Goal: Task Accomplishment & Management: Complete application form

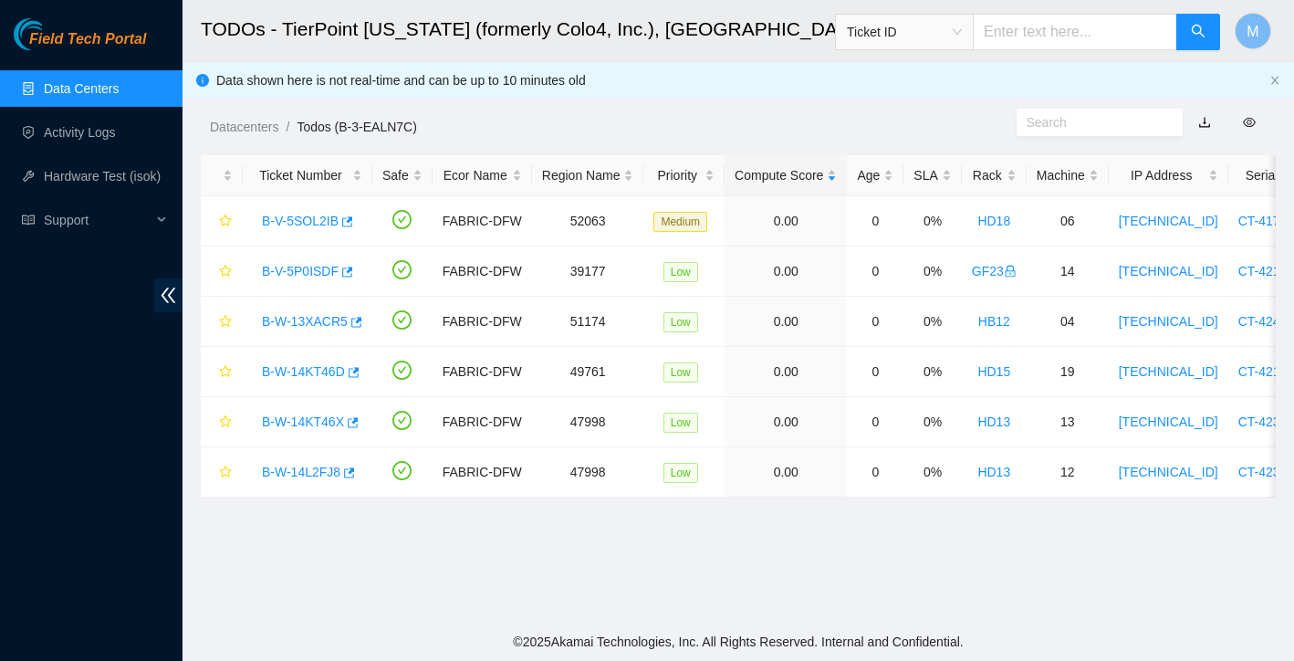
scroll to position [349, 0]
click at [88, 93] on link "Data Centers" at bounding box center [81, 88] width 75 height 15
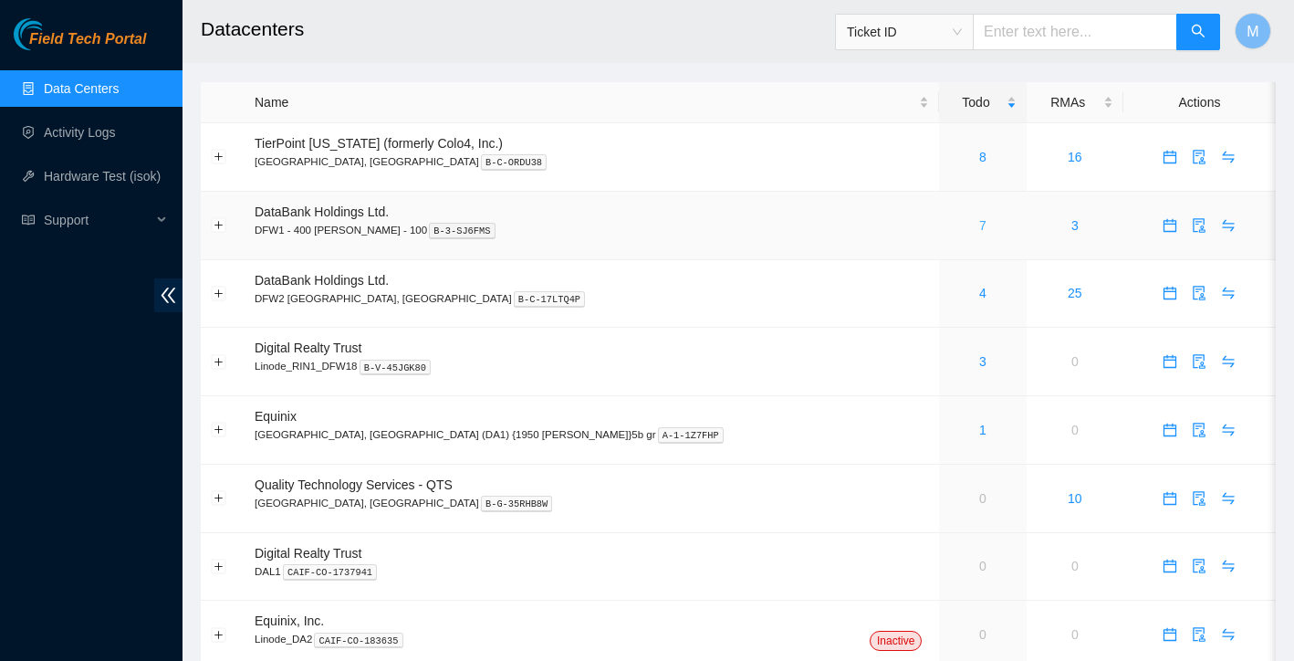
click at [979, 224] on link "7" at bounding box center [982, 225] width 7 height 15
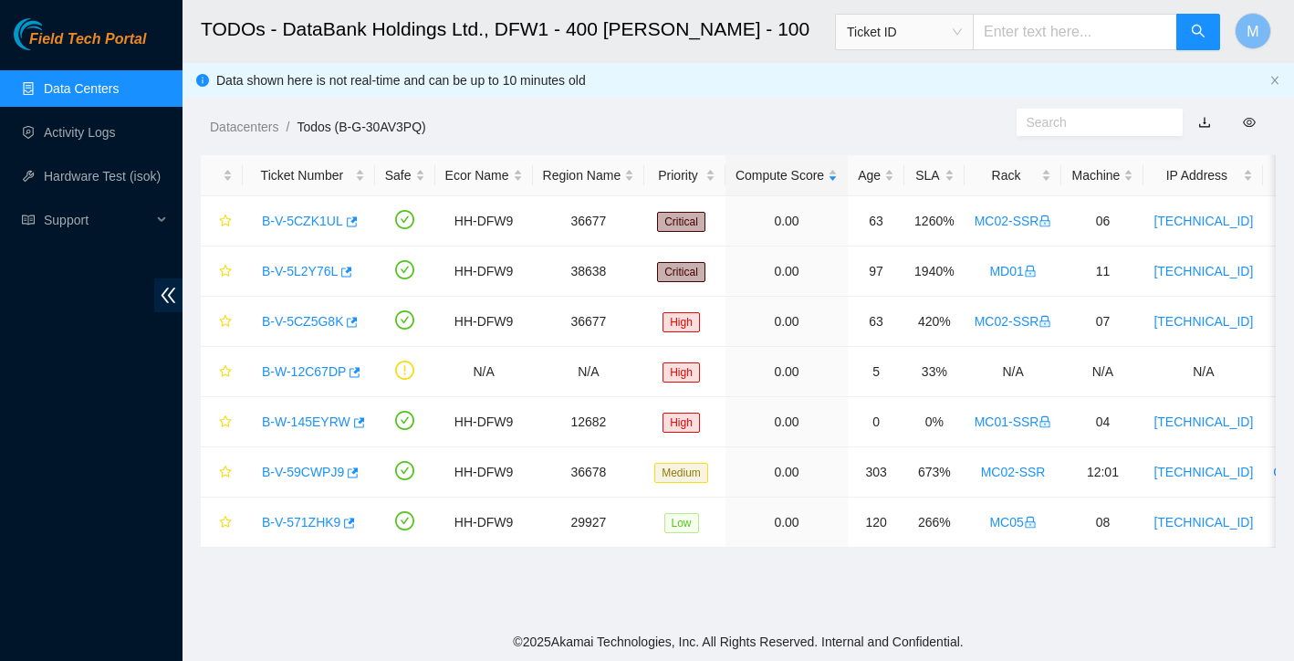
click at [96, 90] on link "Data Centers" at bounding box center [81, 88] width 75 height 15
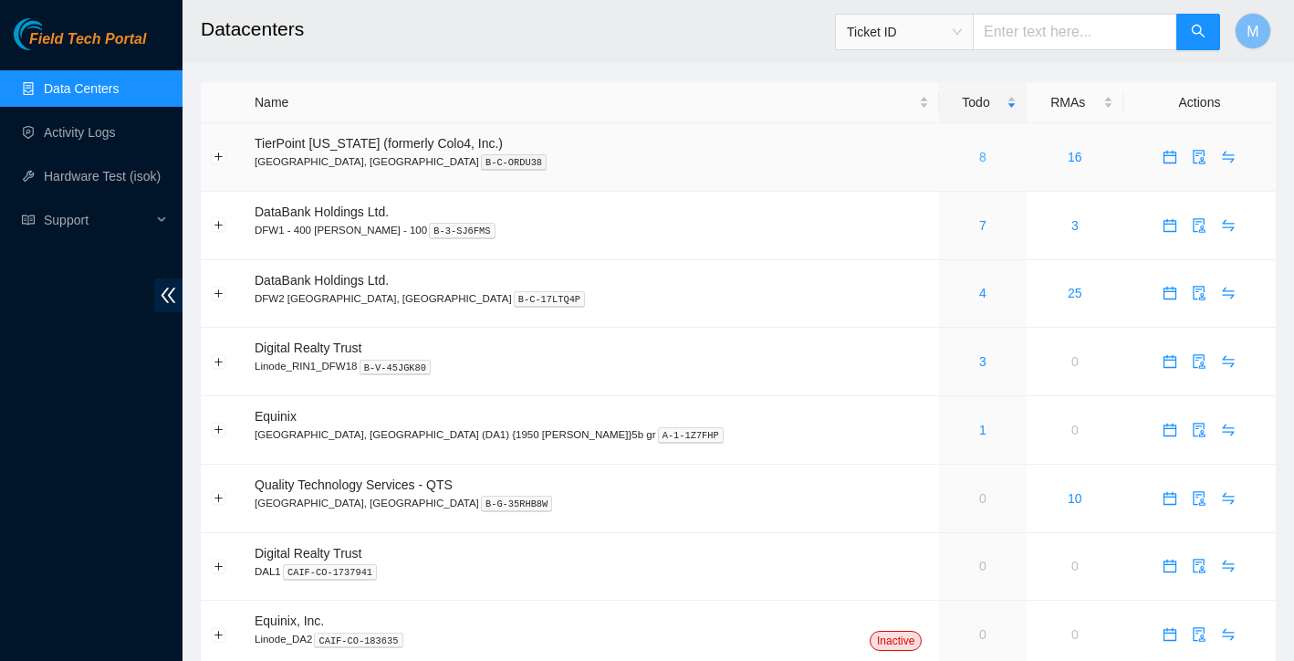
click at [979, 157] on link "8" at bounding box center [982, 157] width 7 height 15
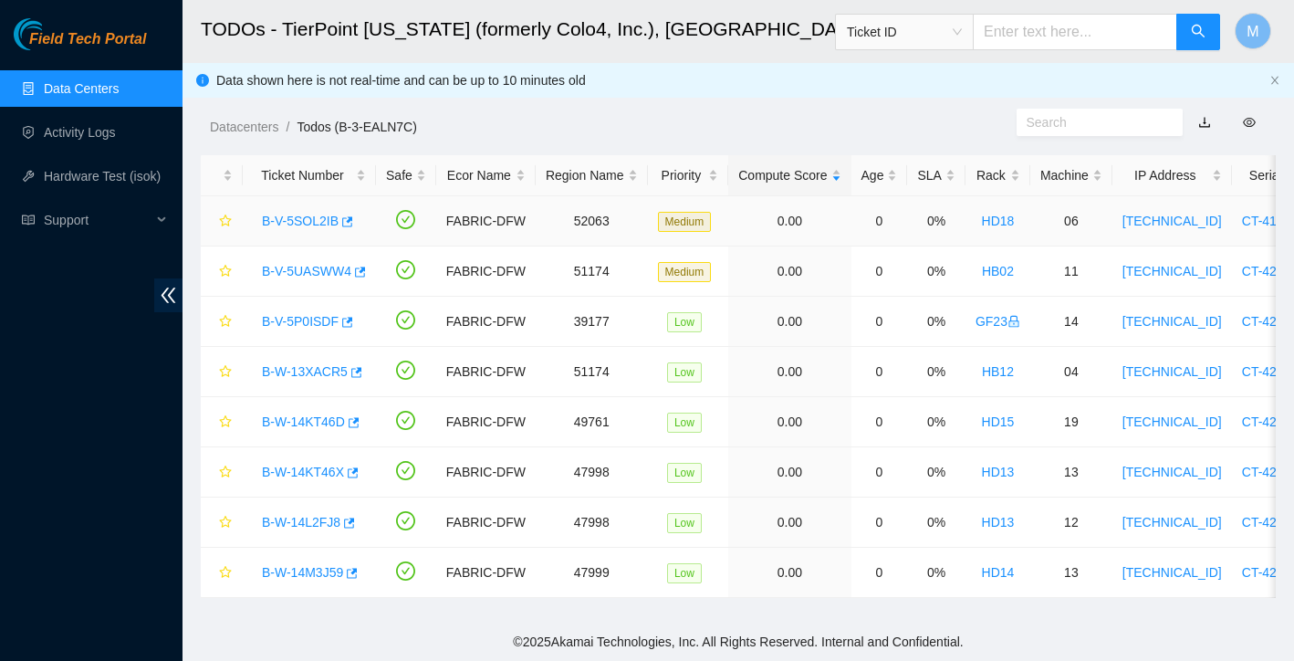
click at [290, 233] on div "B-V-5SOL2IB" at bounding box center [309, 220] width 113 height 29
click at [311, 217] on link "B-V-5SOL2IB" at bounding box center [300, 221] width 77 height 15
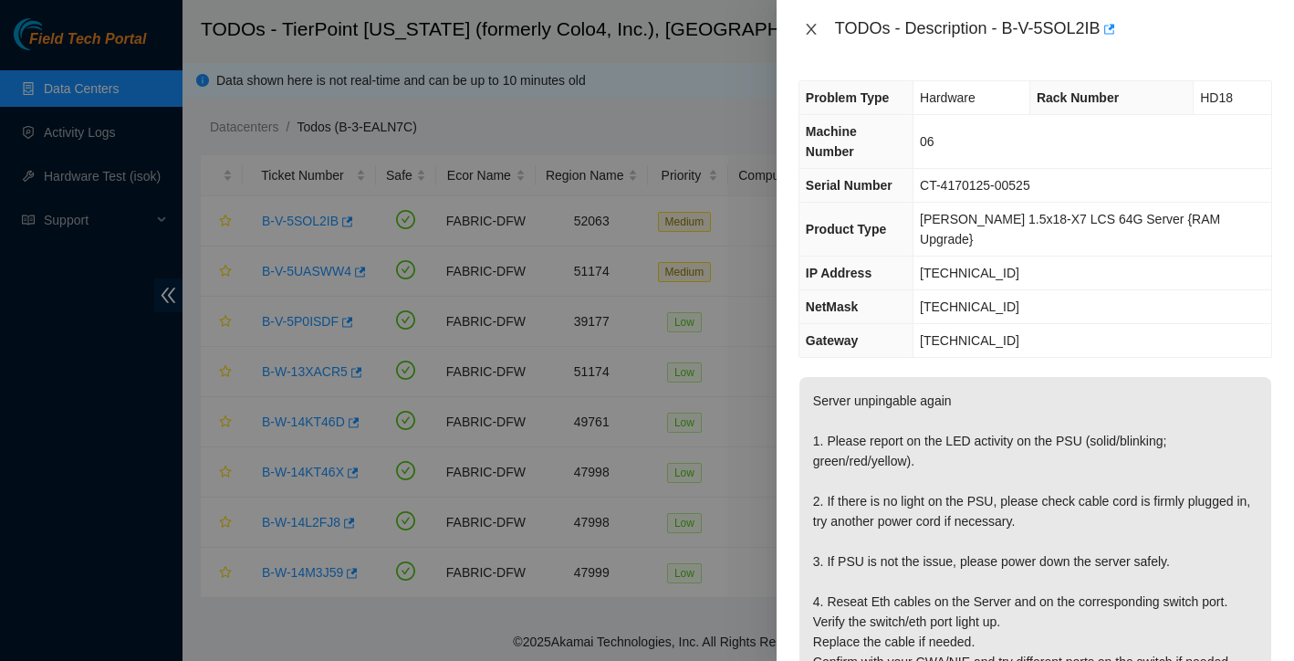
click at [813, 27] on icon "close" at bounding box center [811, 29] width 15 height 15
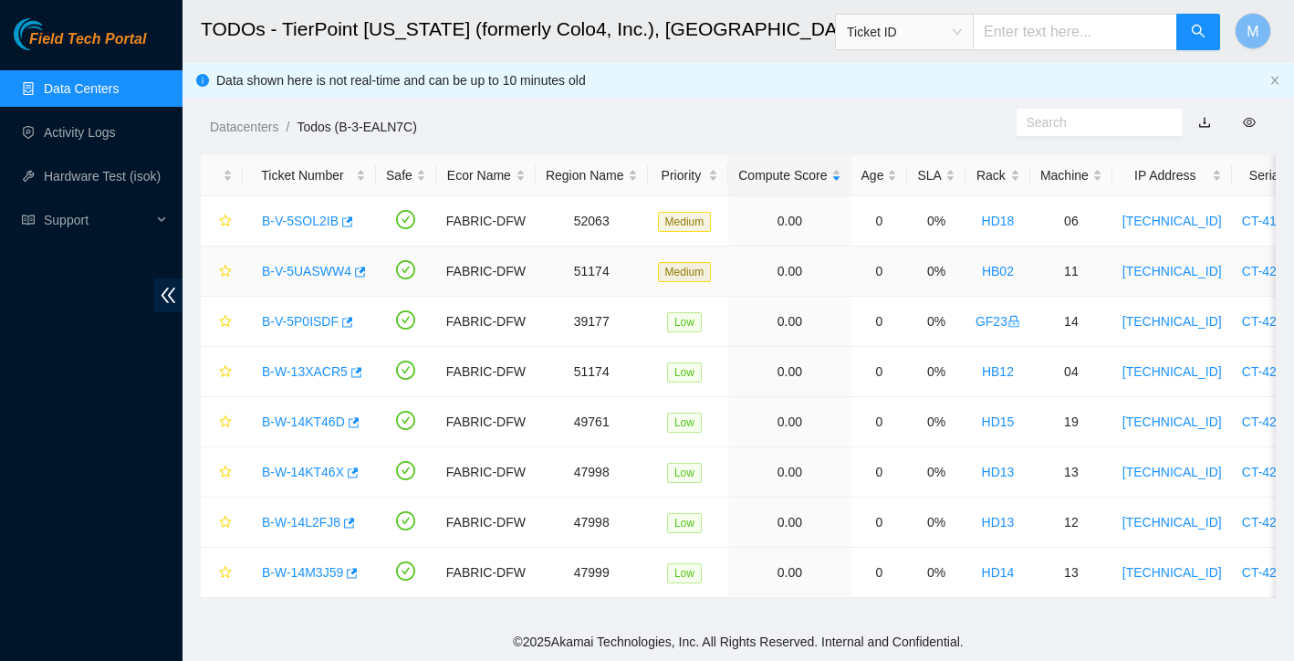
click at [308, 266] on link "B-V-5UASWW4" at bounding box center [306, 271] width 89 height 15
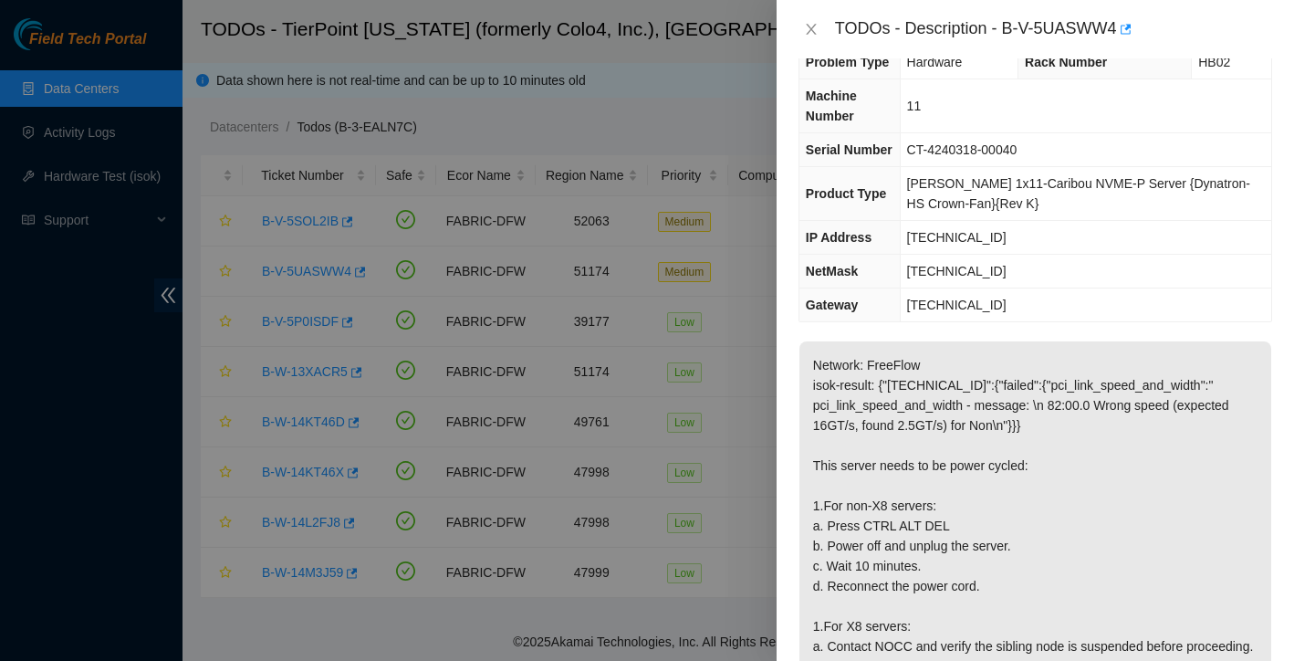
scroll to position [120, 0]
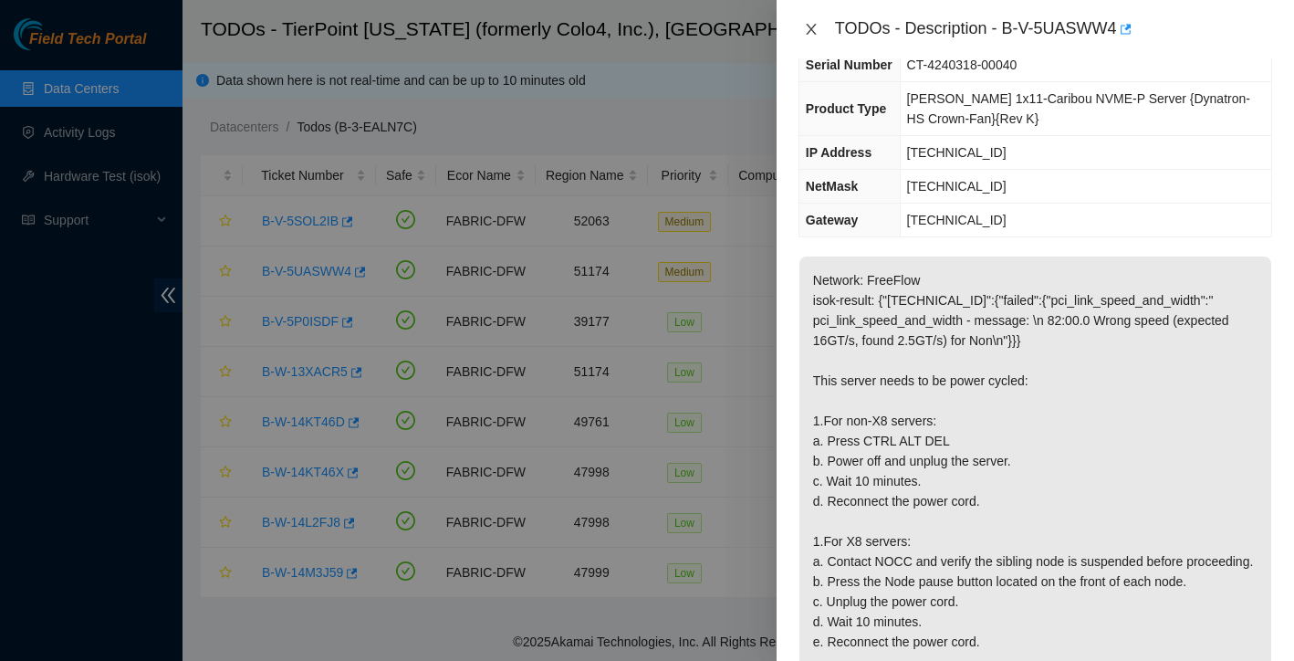
click at [811, 26] on icon "close" at bounding box center [811, 29] width 15 height 15
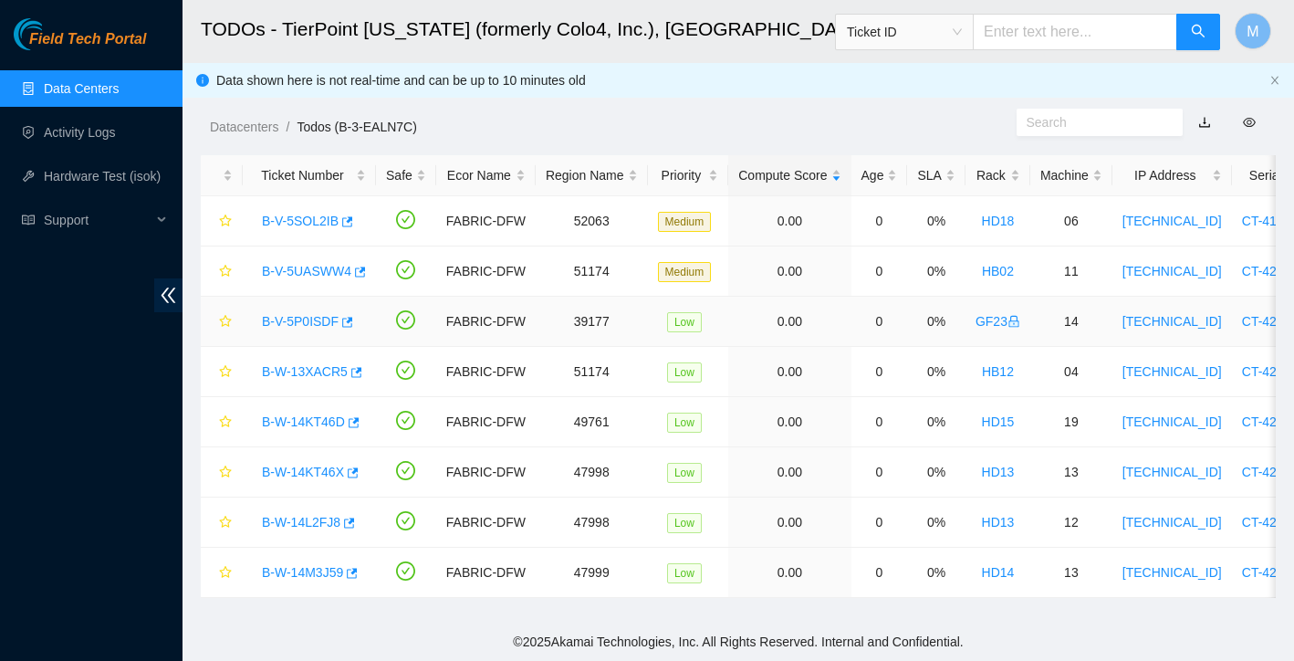
click at [294, 321] on link "B-V-5P0ISDF" at bounding box center [300, 321] width 77 height 15
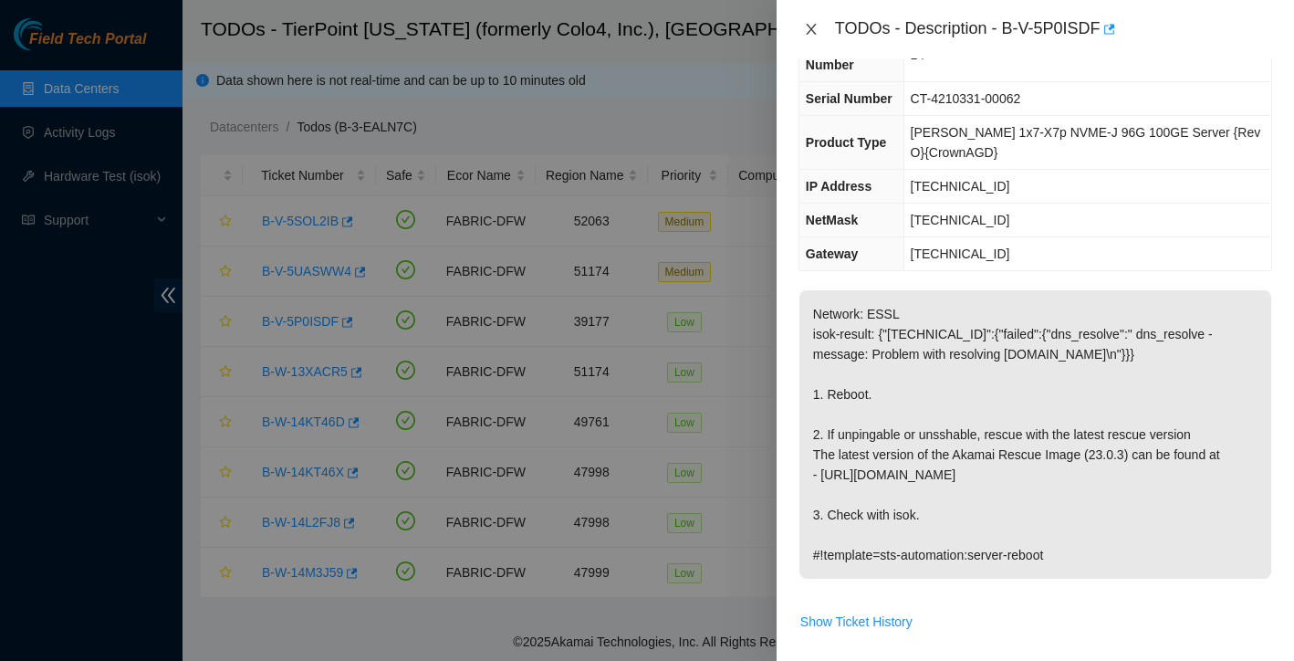
click at [811, 34] on icon "close" at bounding box center [811, 29] width 15 height 15
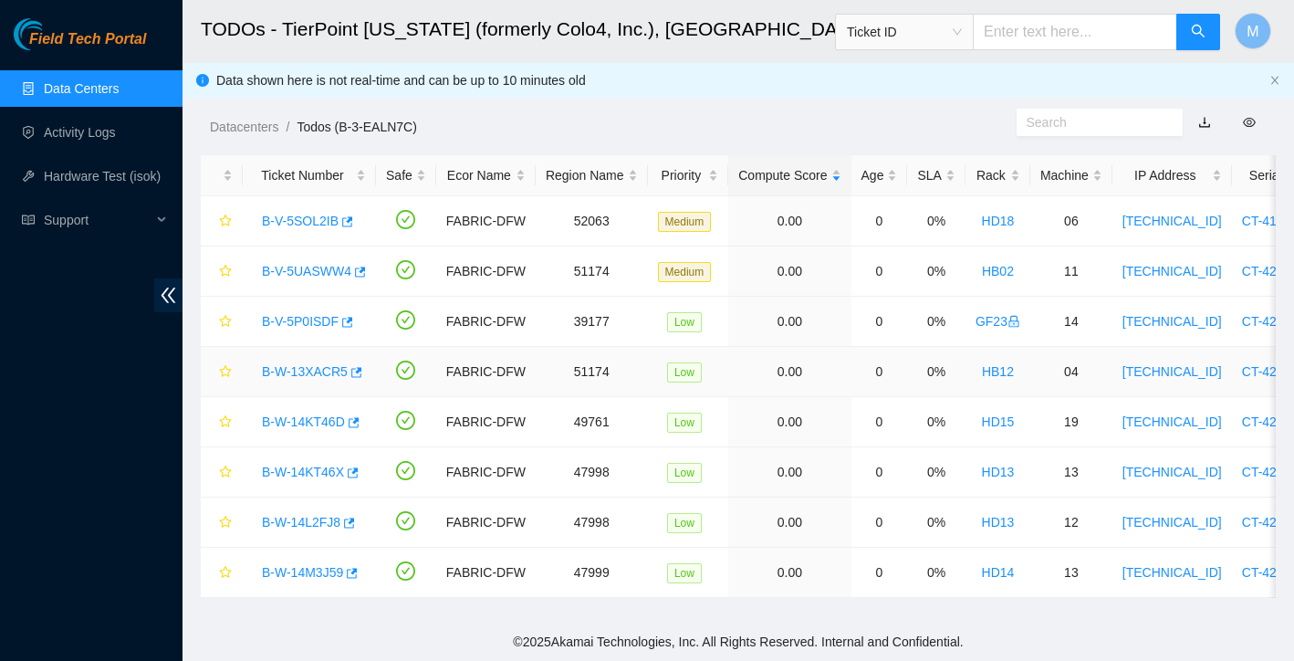
click at [319, 365] on link "B-W-13XACR5" at bounding box center [305, 371] width 86 height 15
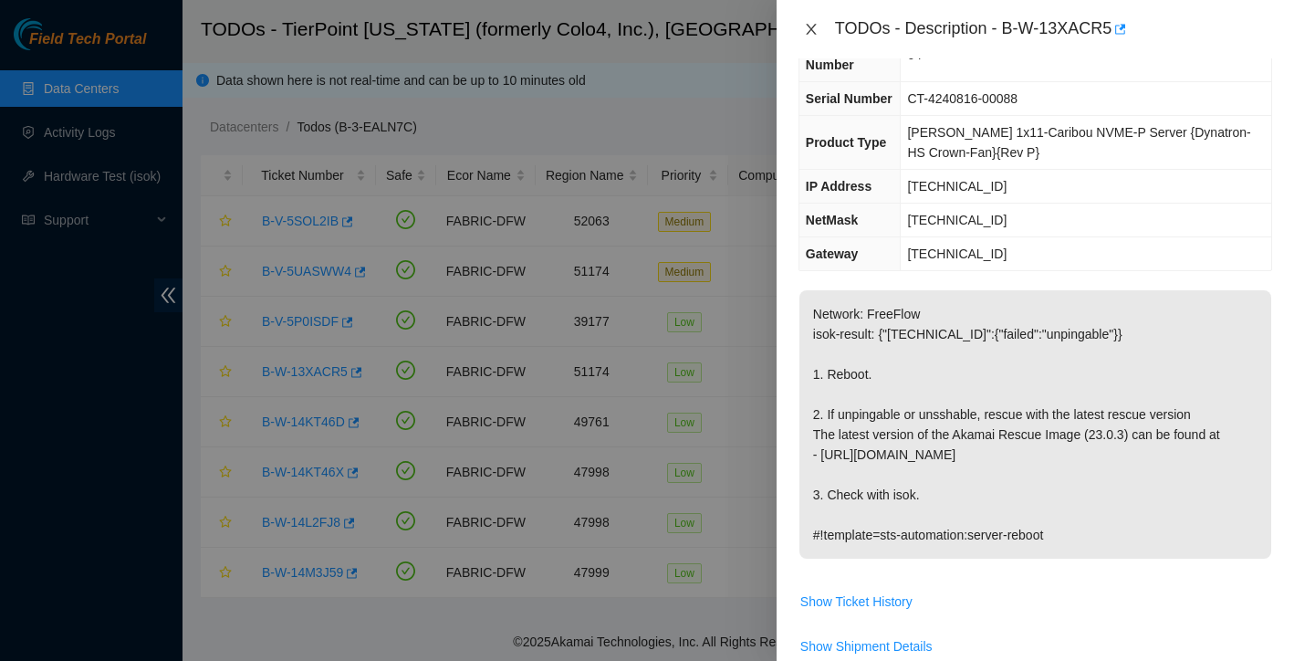
click at [809, 33] on icon "close" at bounding box center [811, 29] width 15 height 15
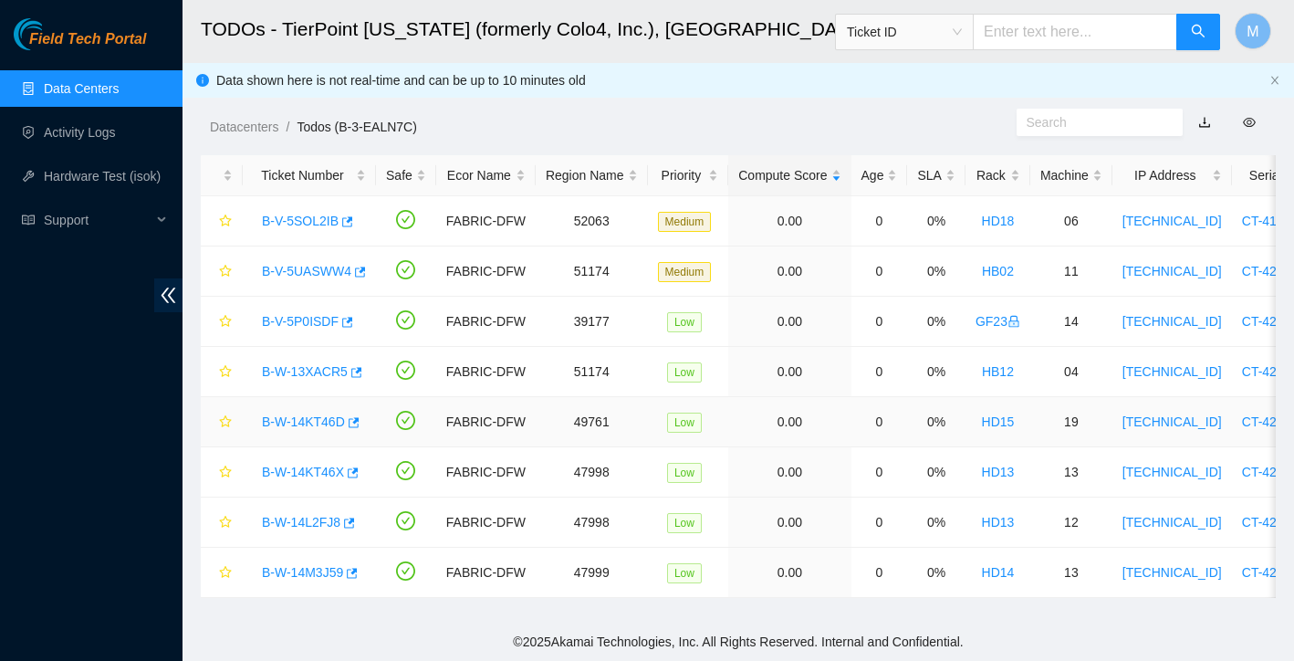
click at [336, 423] on link "B-W-14KT46D" at bounding box center [303, 421] width 83 height 15
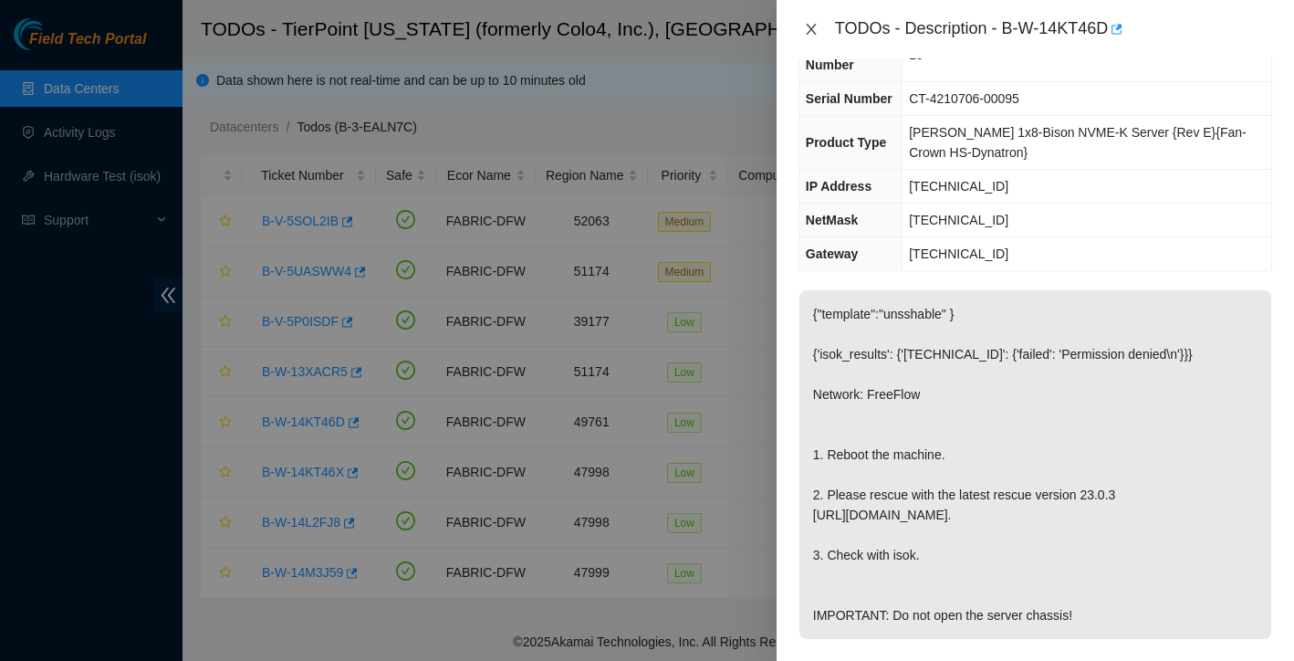
click at [814, 37] on button "Close" at bounding box center [812, 29] width 26 height 17
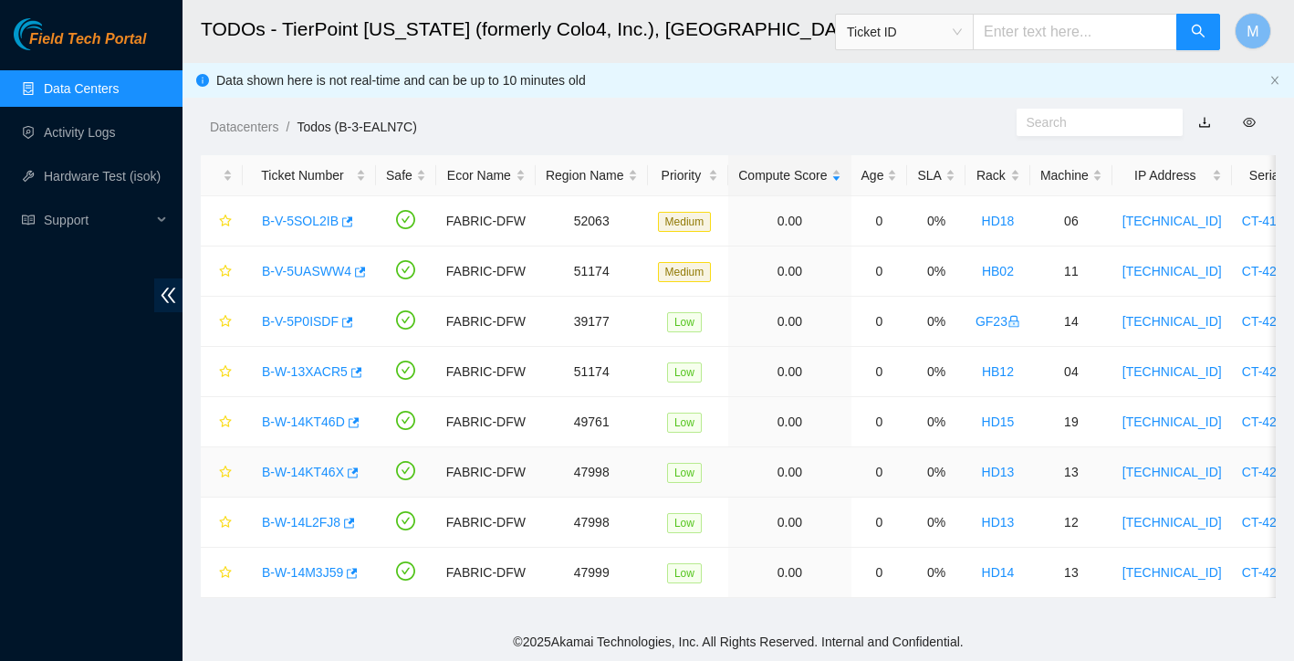
click at [329, 475] on link "B-W-14KT46X" at bounding box center [303, 472] width 82 height 15
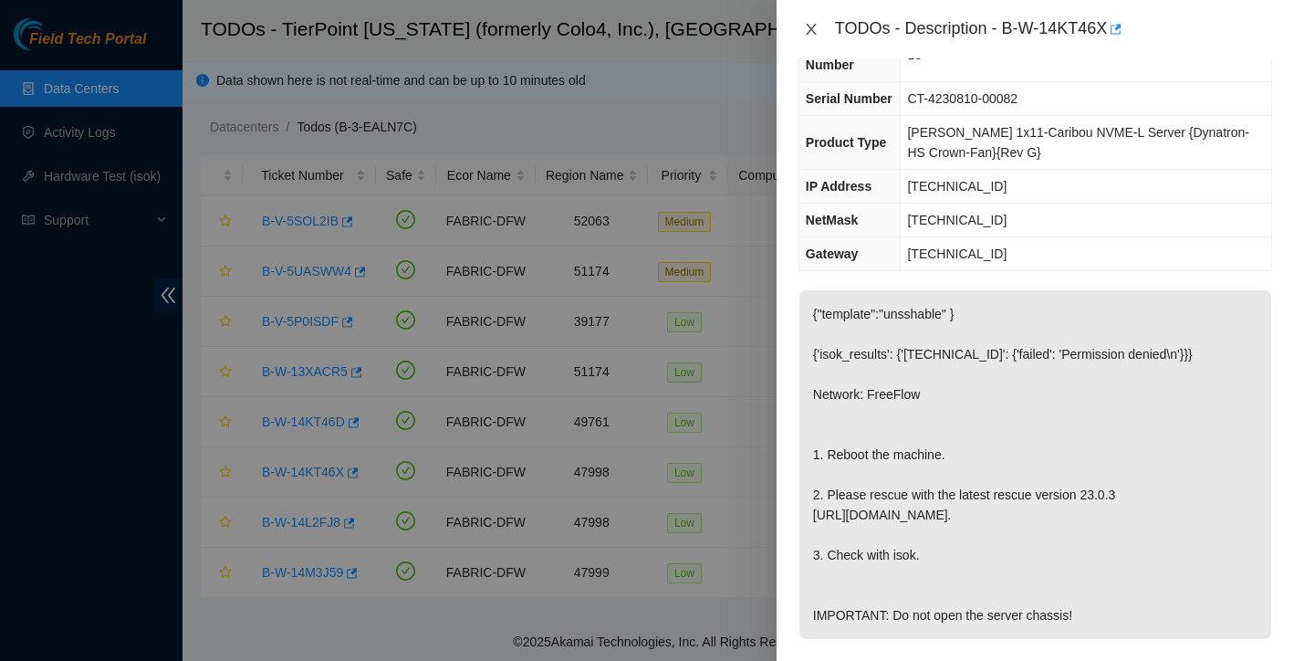
click at [807, 28] on icon "close" at bounding box center [811, 29] width 15 height 15
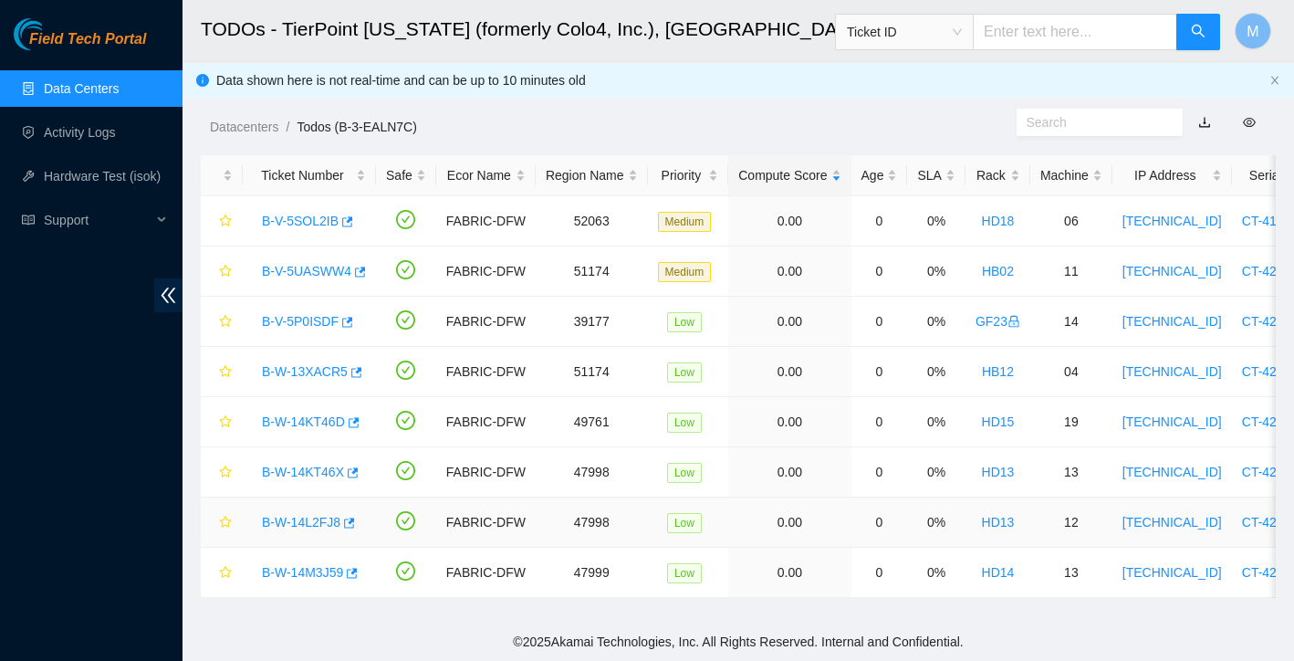
click at [324, 527] on link "B-W-14L2FJ8" at bounding box center [301, 522] width 78 height 15
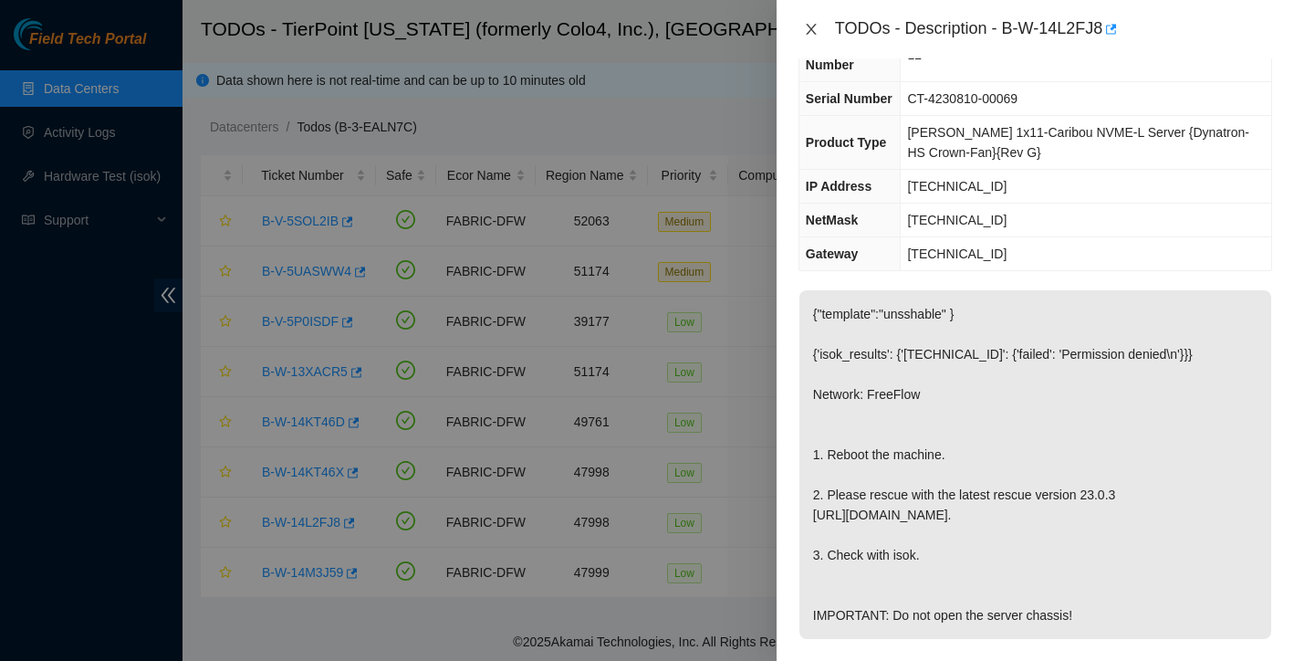
click at [814, 35] on icon "close" at bounding box center [811, 29] width 15 height 15
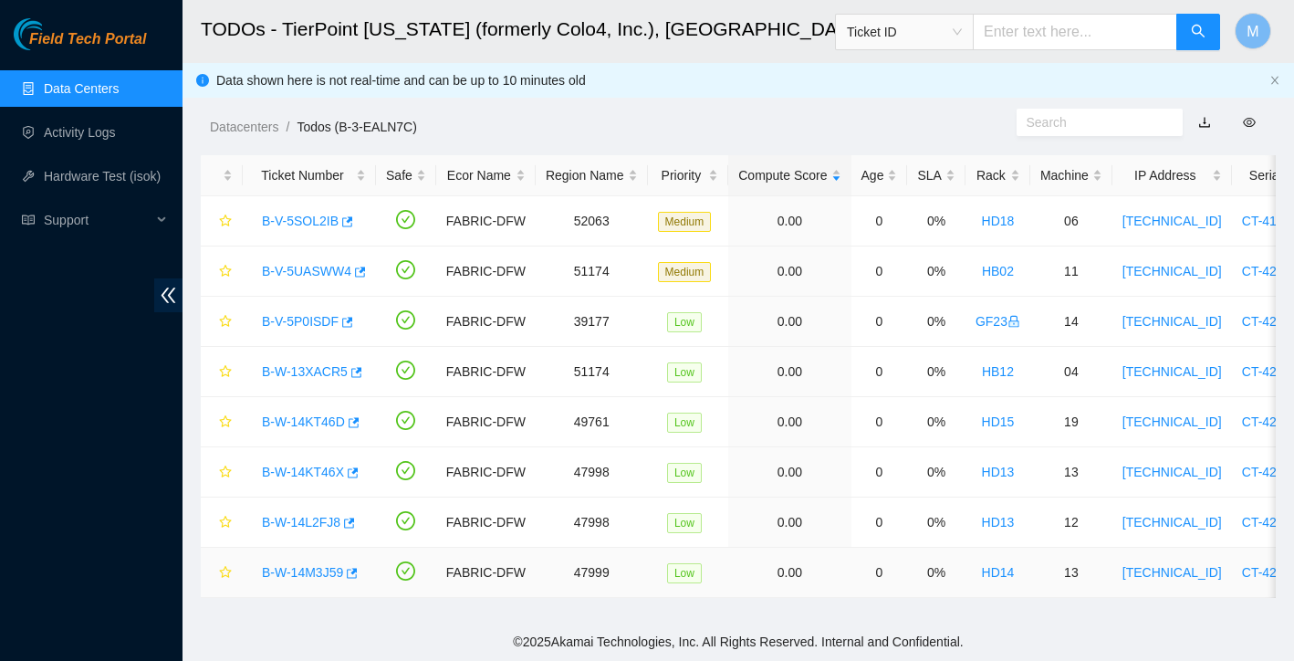
click at [321, 569] on link "B-W-14M3J59" at bounding box center [302, 572] width 81 height 15
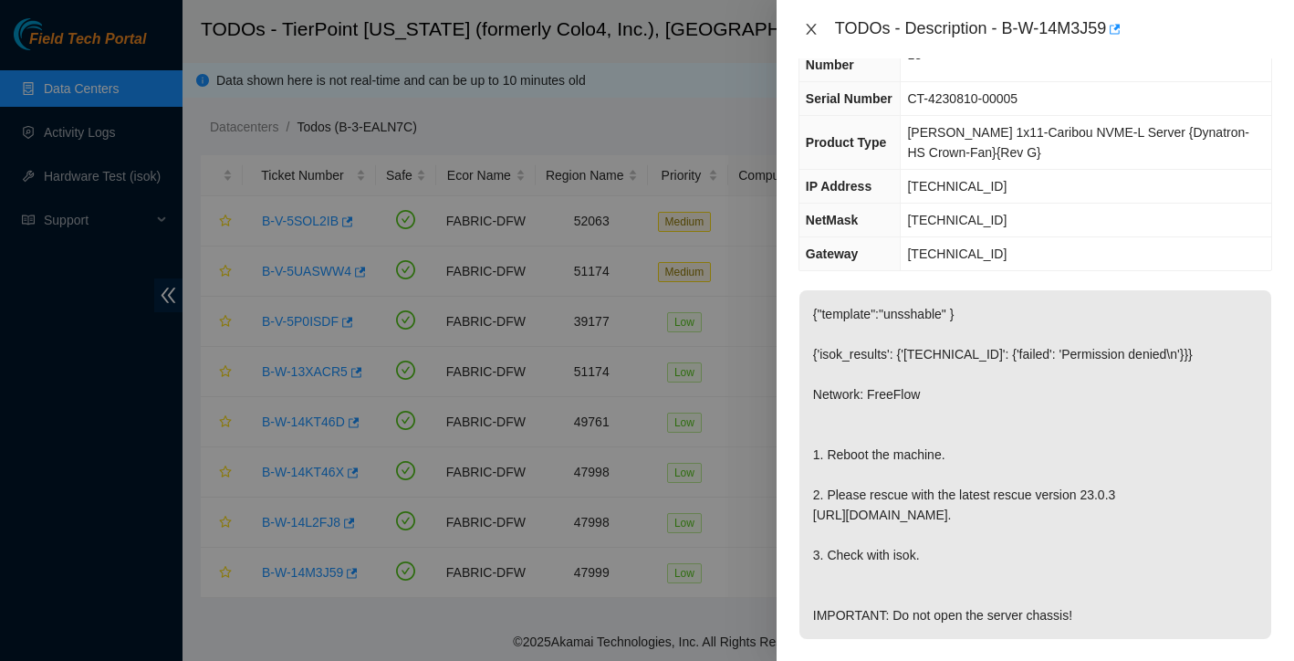
click at [802, 25] on button "Close" at bounding box center [812, 29] width 26 height 17
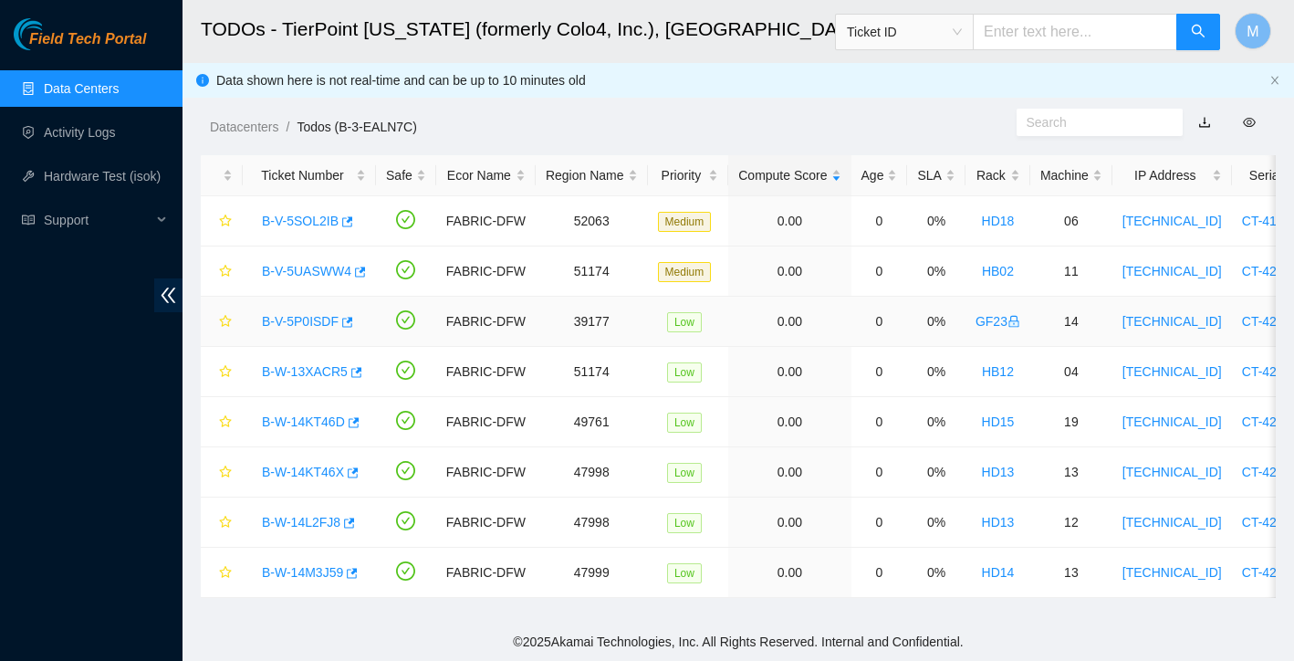
click at [310, 320] on link "B-V-5P0ISDF" at bounding box center [300, 321] width 77 height 15
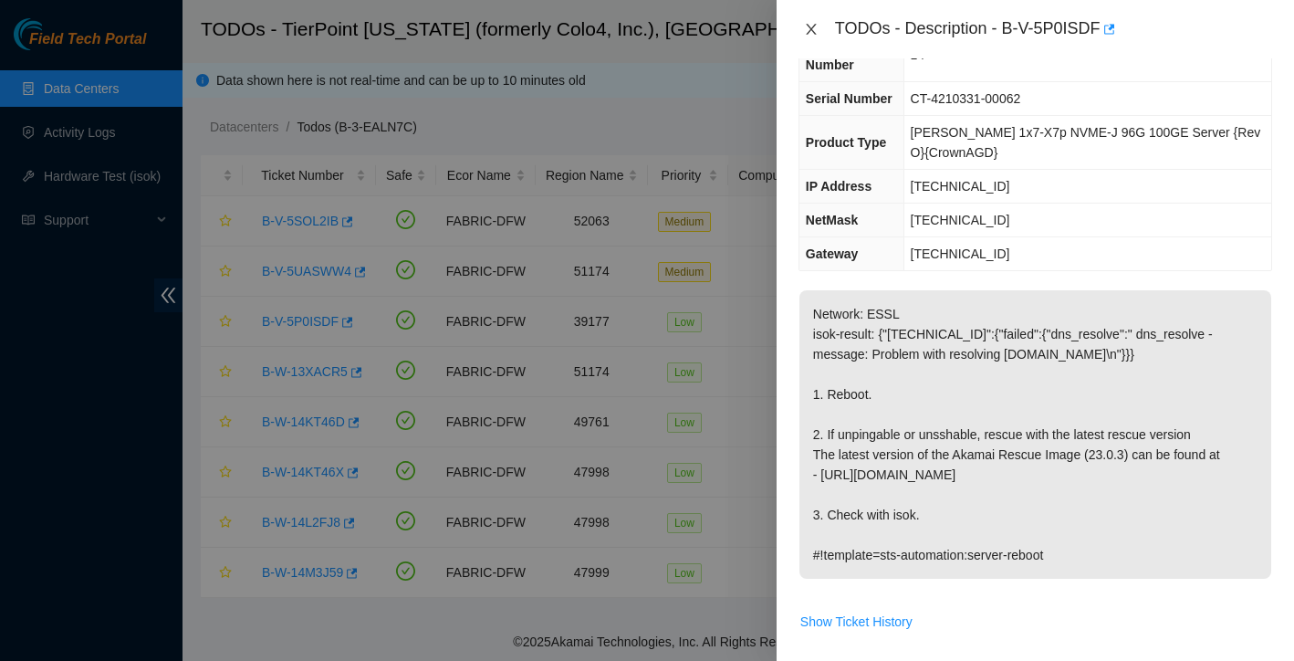
click at [812, 22] on icon "close" at bounding box center [811, 29] width 15 height 15
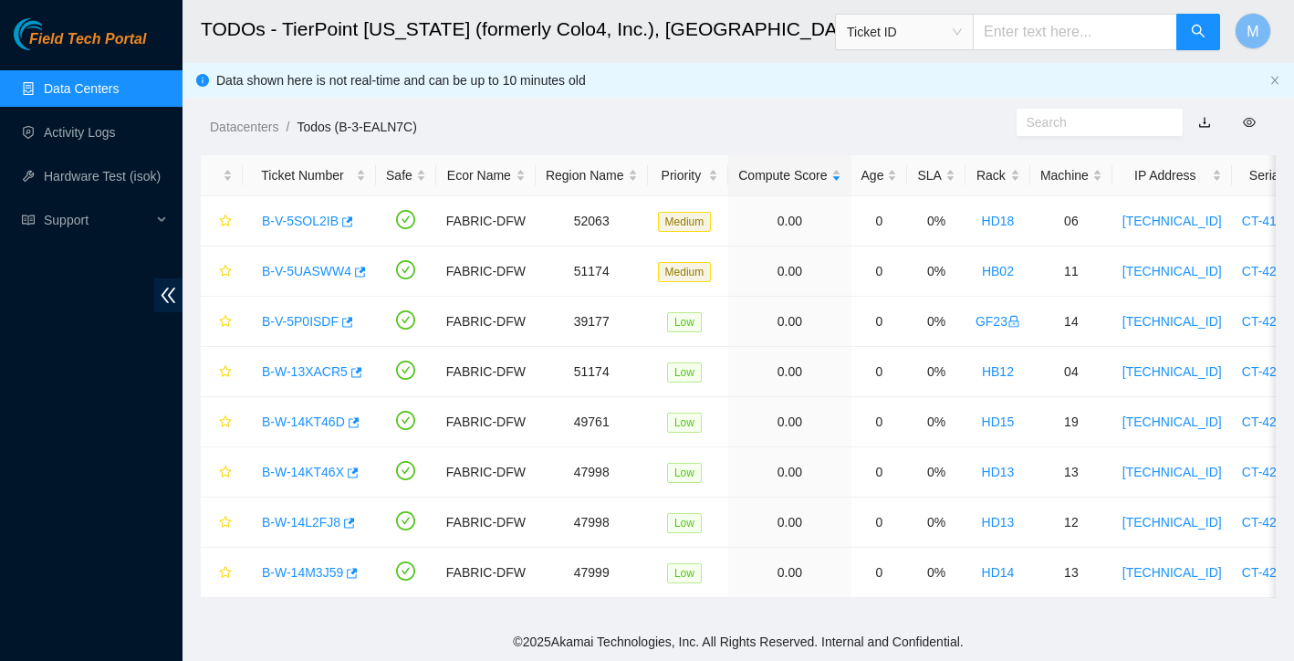
click at [82, 84] on link "Data Centers" at bounding box center [81, 88] width 75 height 15
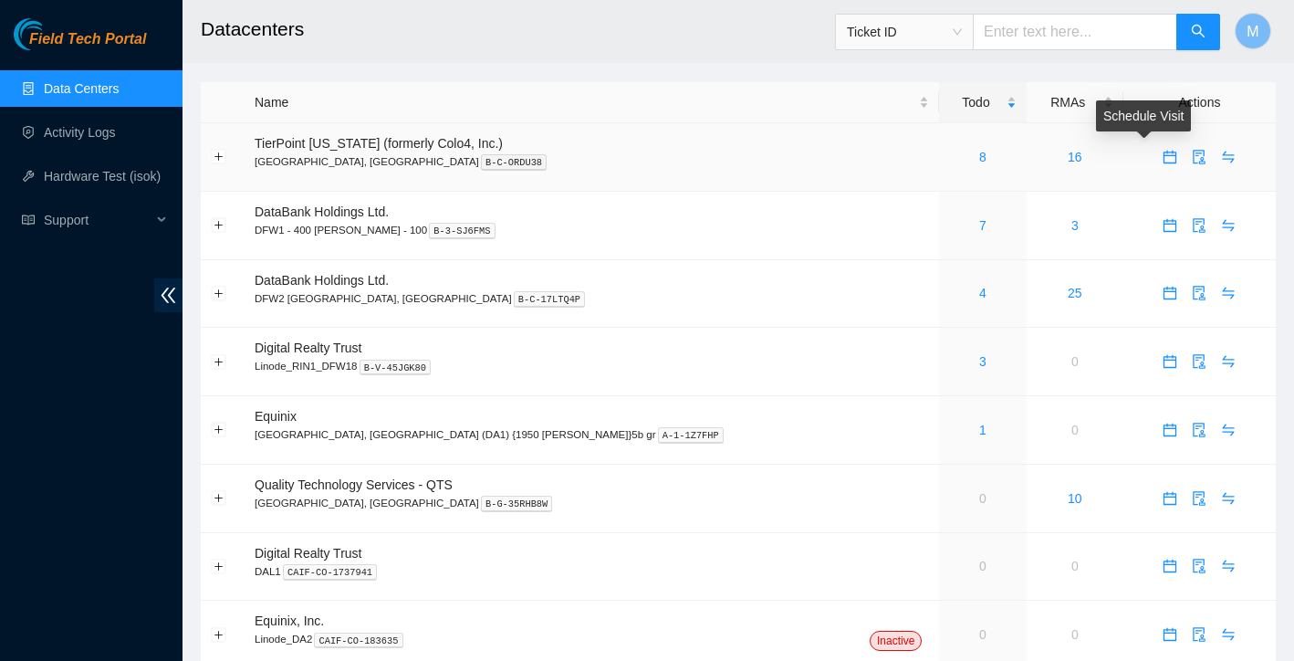
click at [1163, 159] on icon "calendar" at bounding box center [1170, 157] width 15 height 15
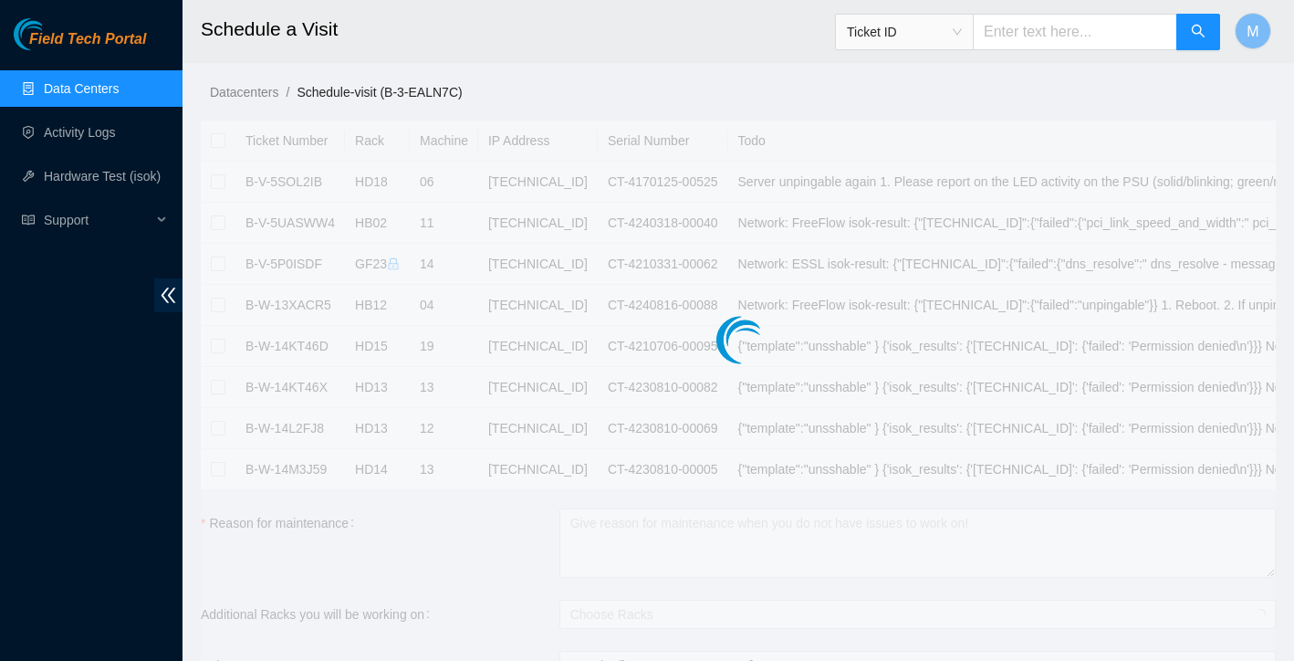
checkbox input "true"
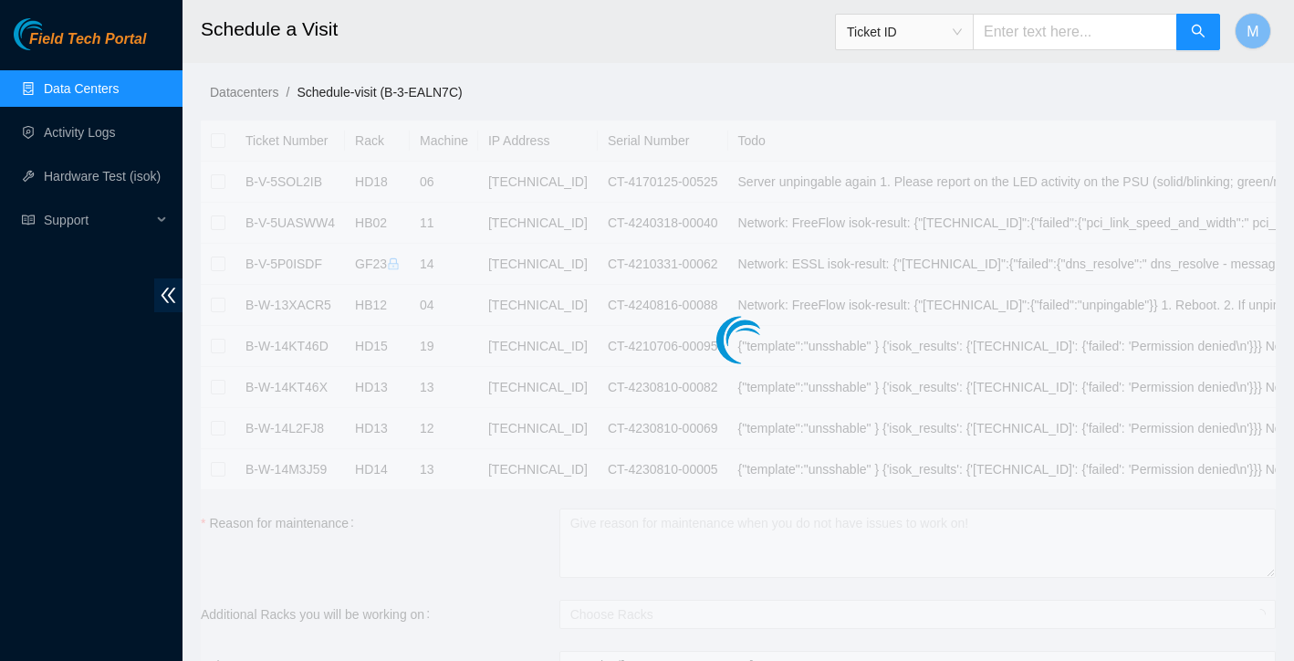
checkbox input "true"
type input "2025-08-28 13:27"
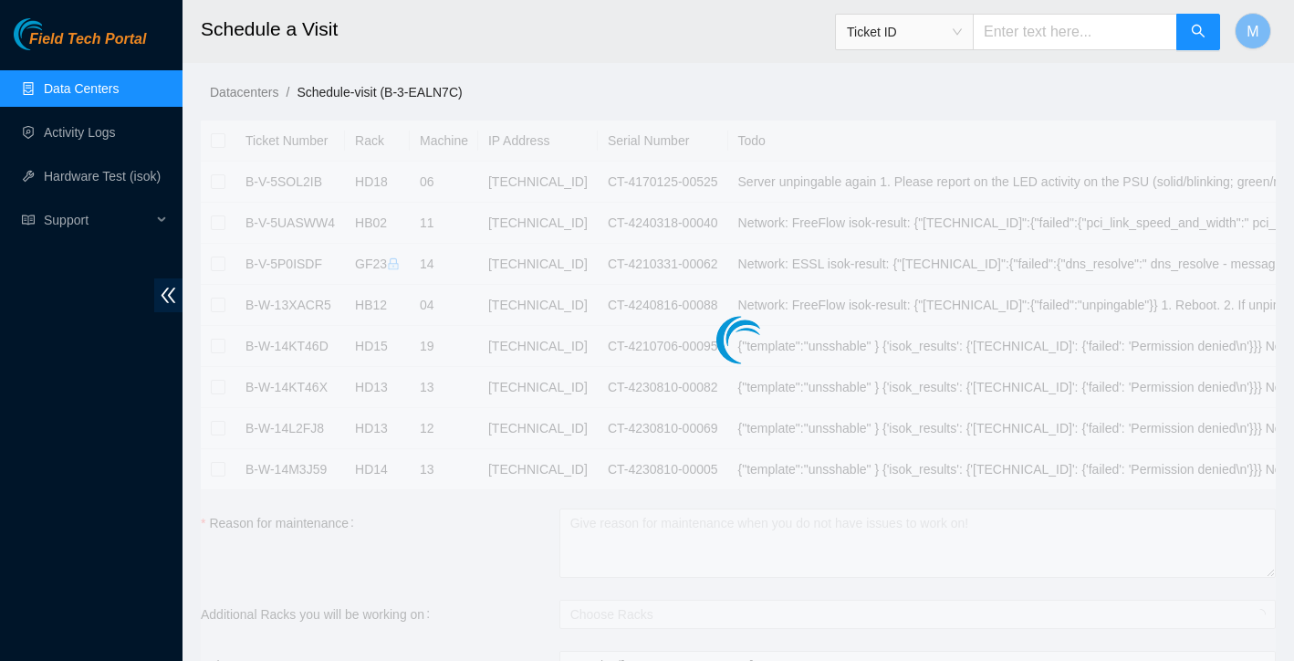
type input "2025-08-29 13:26"
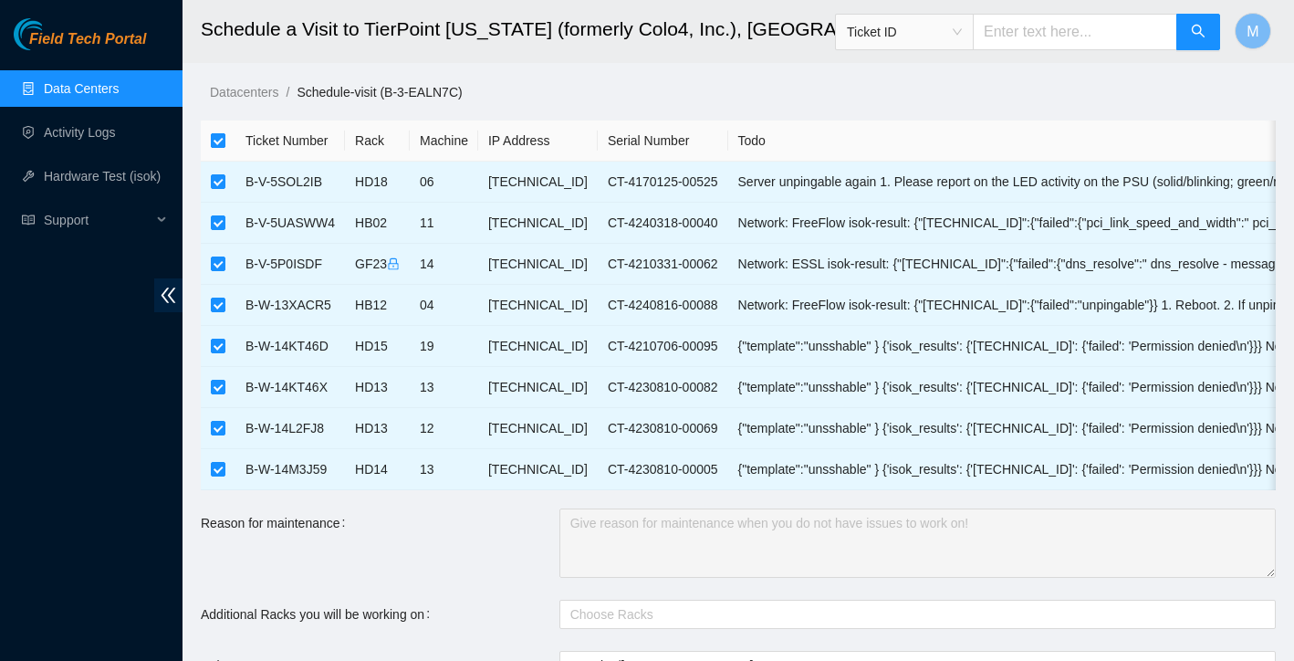
click at [214, 133] on input "checkbox" at bounding box center [218, 140] width 15 height 15
checkbox input "false"
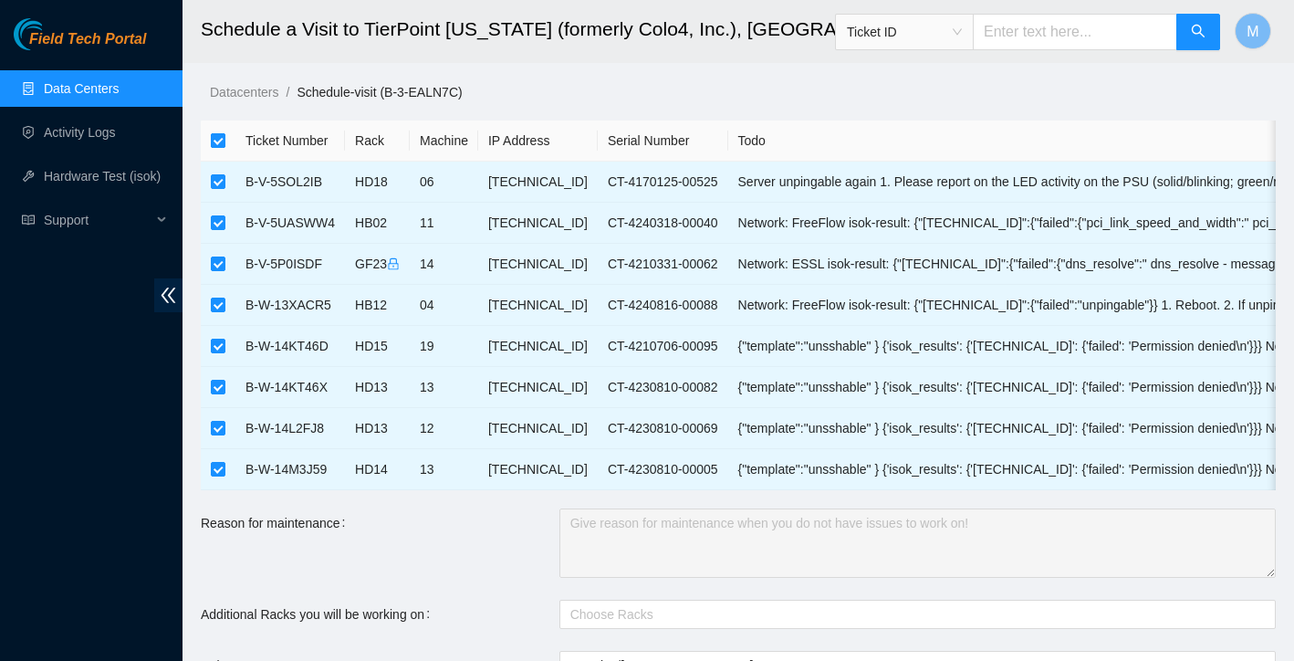
checkbox input "false"
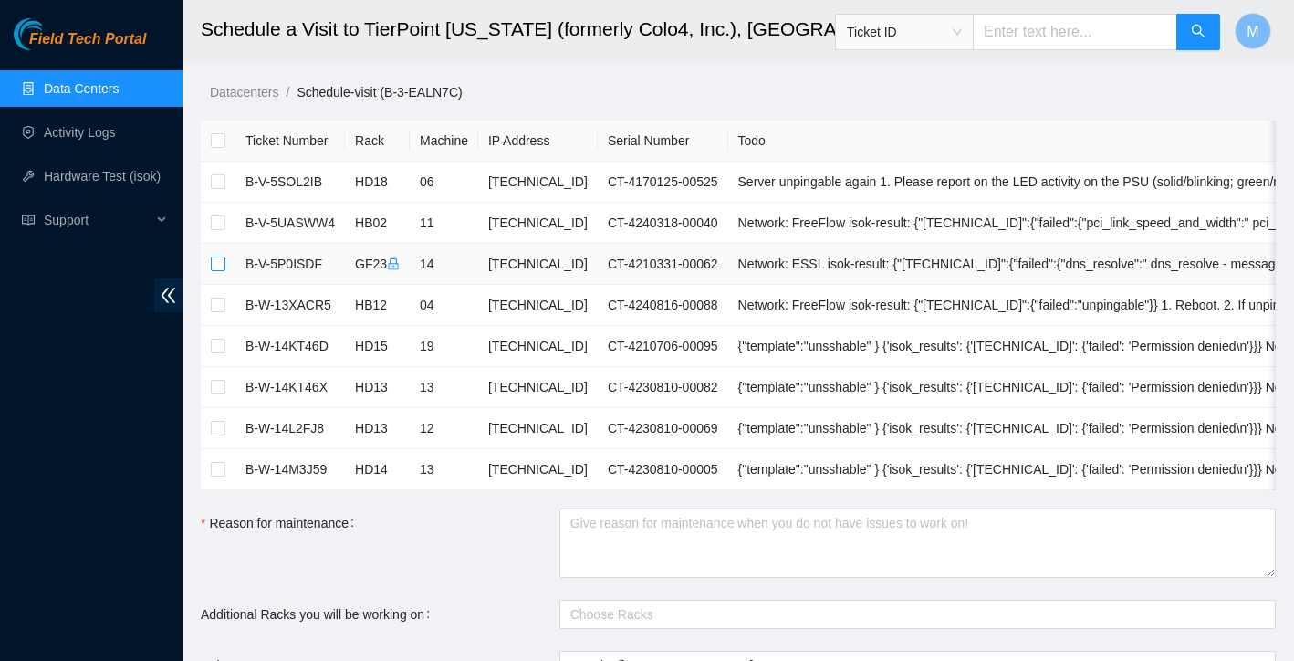
click at [215, 258] on input "checkbox" at bounding box center [218, 263] width 15 height 15
checkbox input "true"
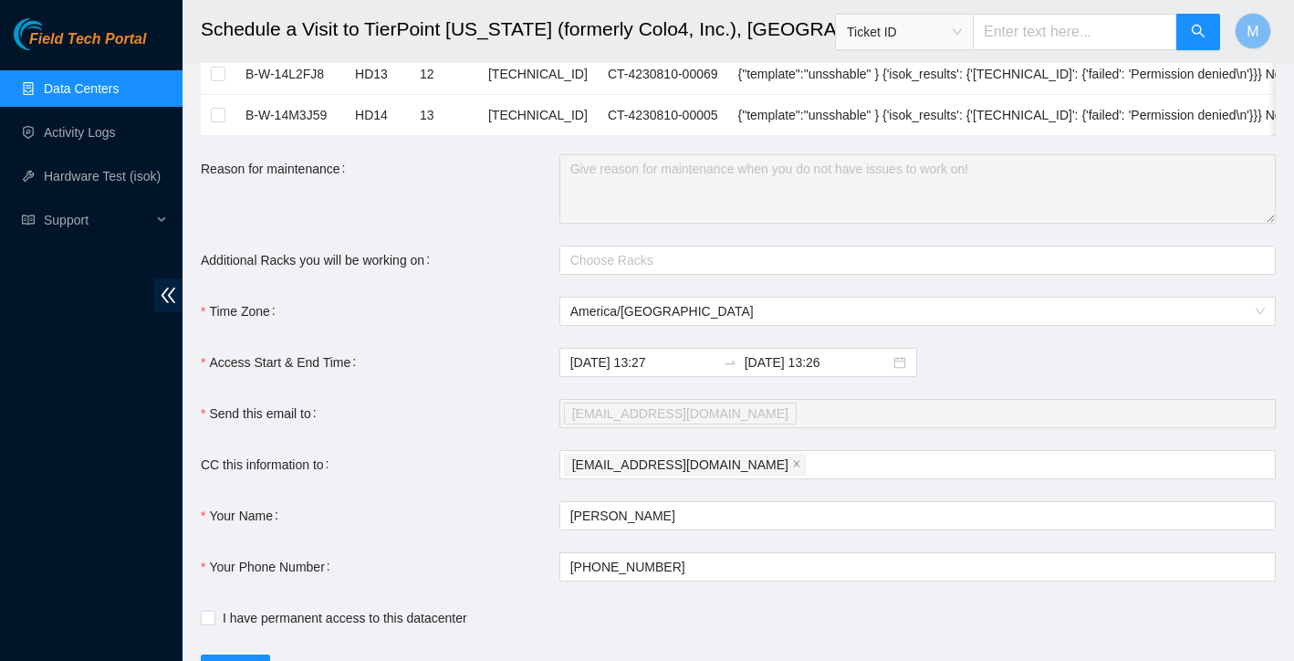
scroll to position [381, 0]
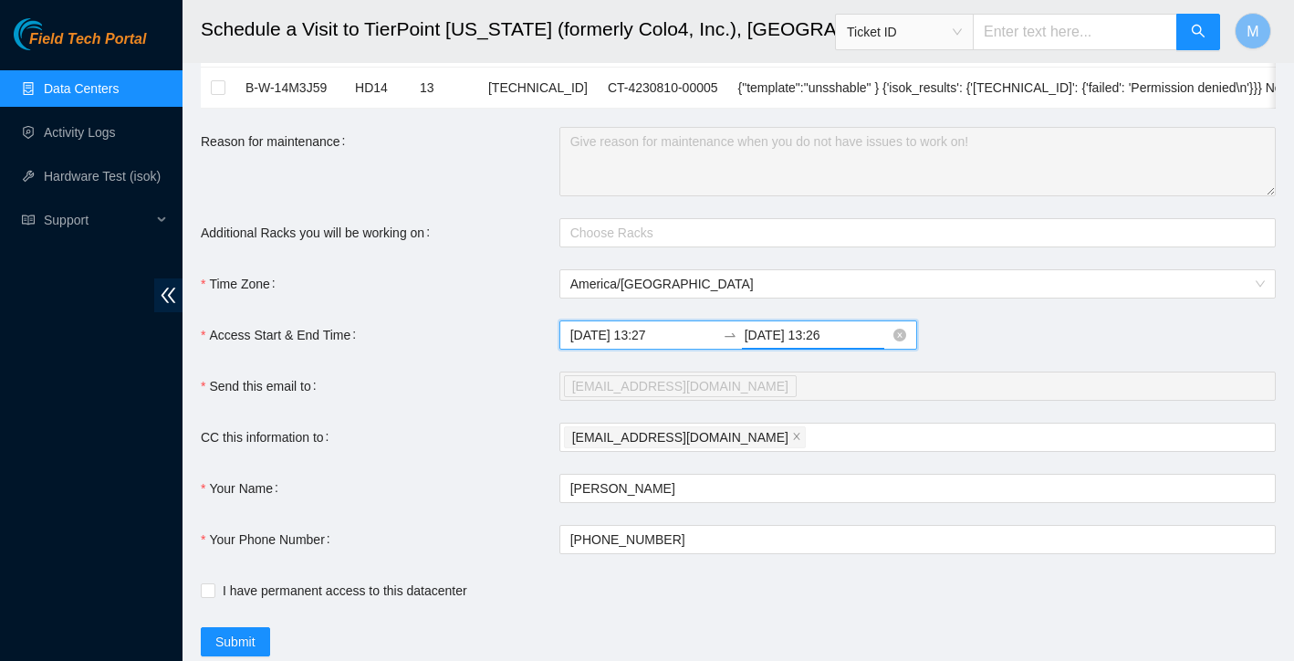
click at [810, 342] on input "2025-08-29 13:26" at bounding box center [817, 335] width 145 height 20
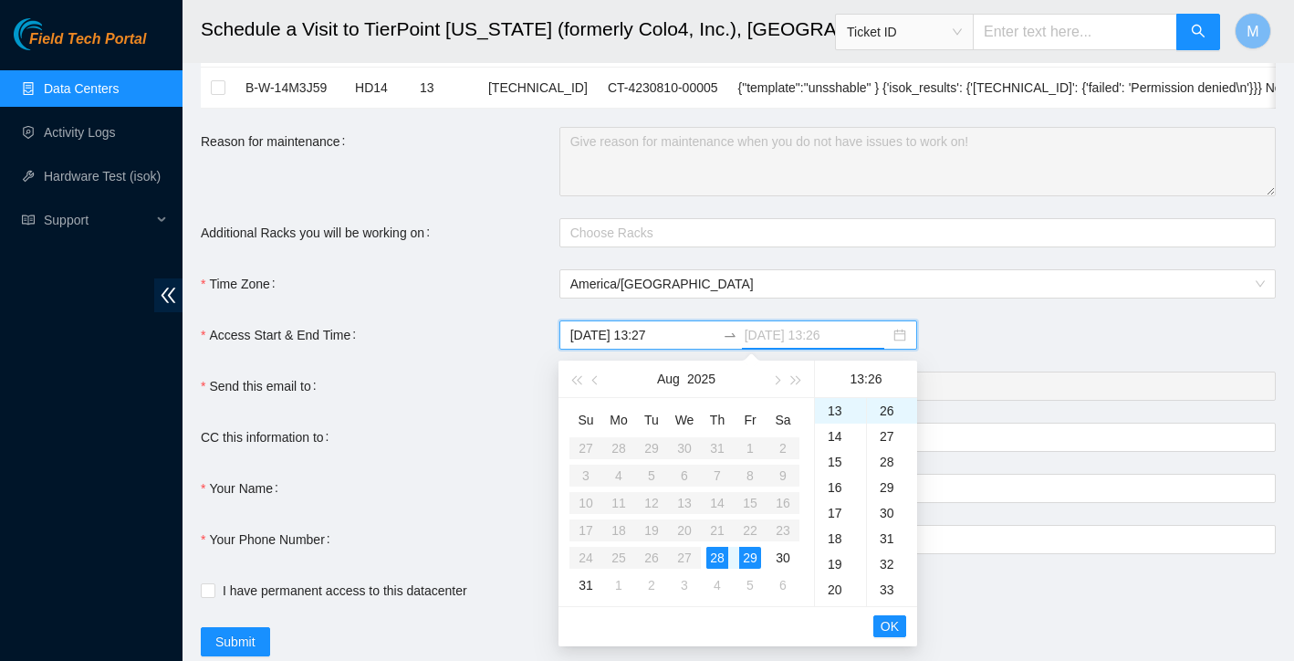
click at [719, 556] on div "28" at bounding box center [717, 558] width 22 height 22
click at [841, 413] on div "23" at bounding box center [840, 413] width 51 height 26
type input "2025-08-28 23:26"
click at [891, 628] on span "OK" at bounding box center [890, 626] width 18 height 20
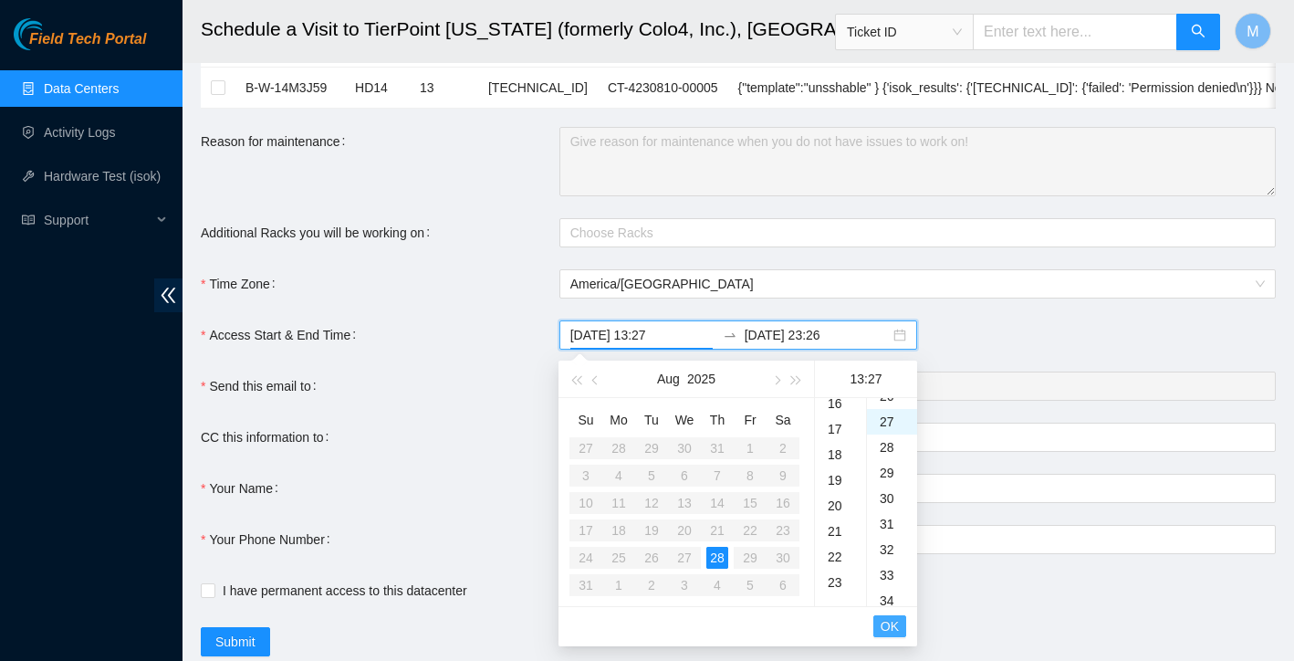
scroll to position [690, 0]
click at [891, 628] on span "OK" at bounding box center [890, 626] width 18 height 20
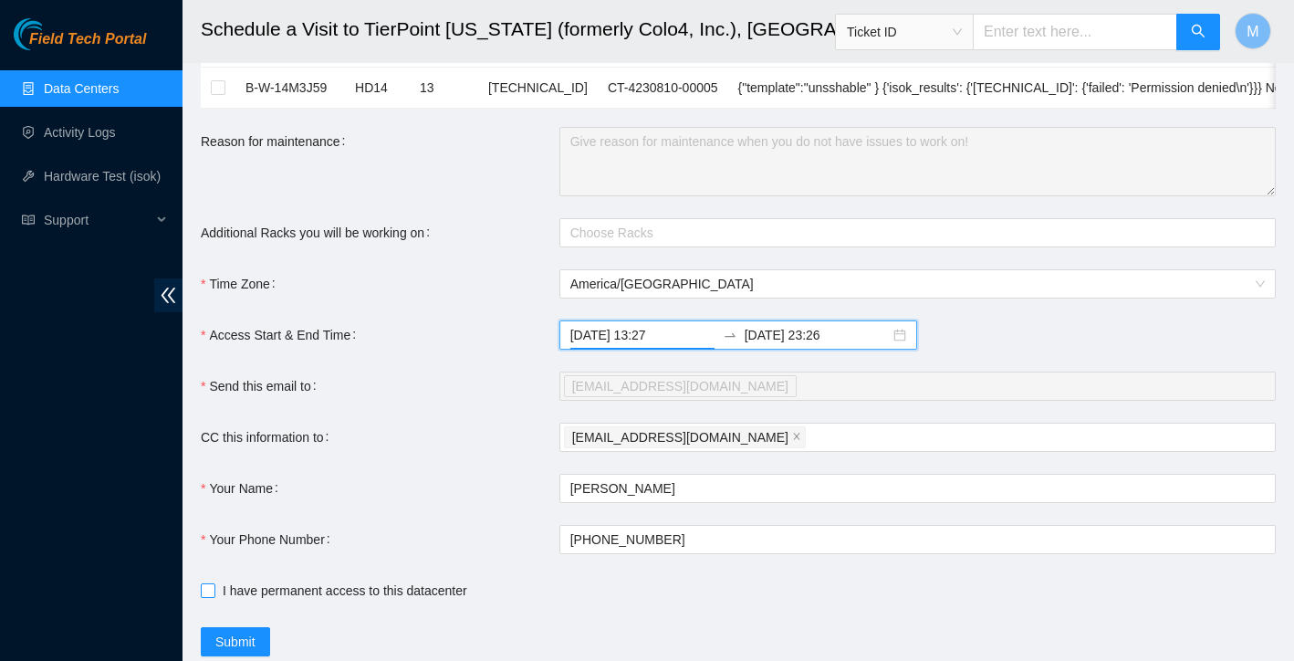
click at [204, 593] on input "I have permanent access to this datacenter" at bounding box center [207, 589] width 13 height 13
checkbox input "true"
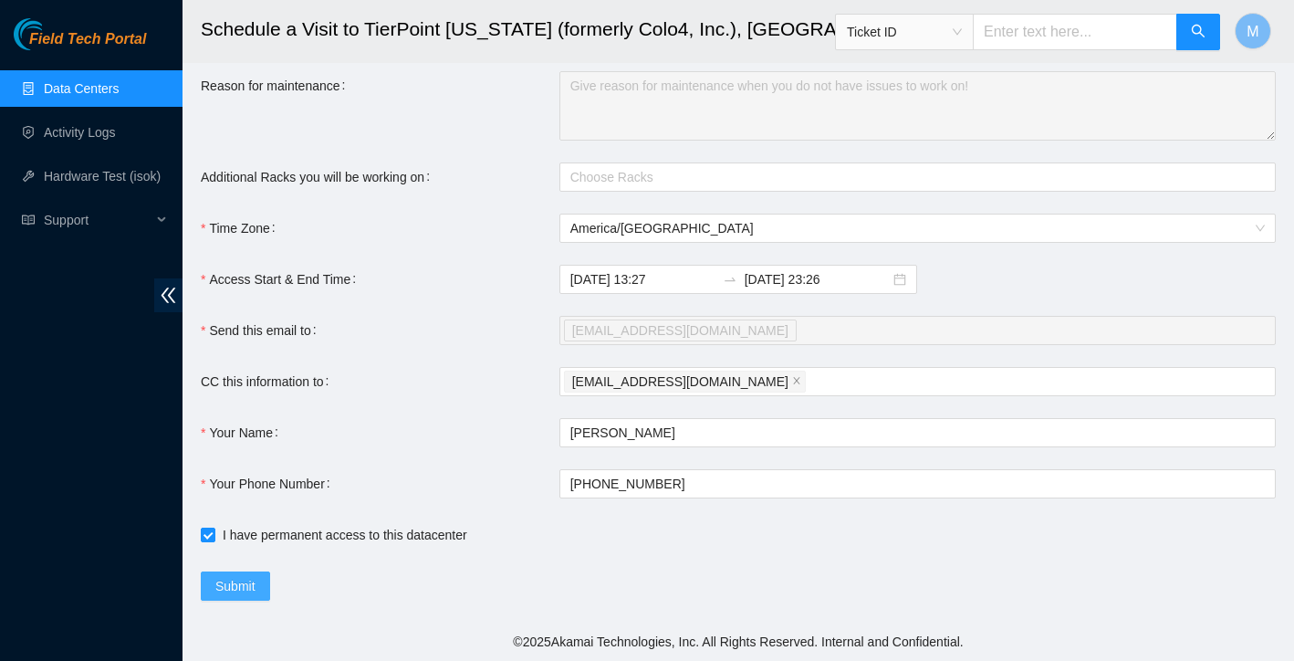
scroll to position [437, 0]
click at [246, 594] on span "Submit" at bounding box center [235, 586] width 40 height 20
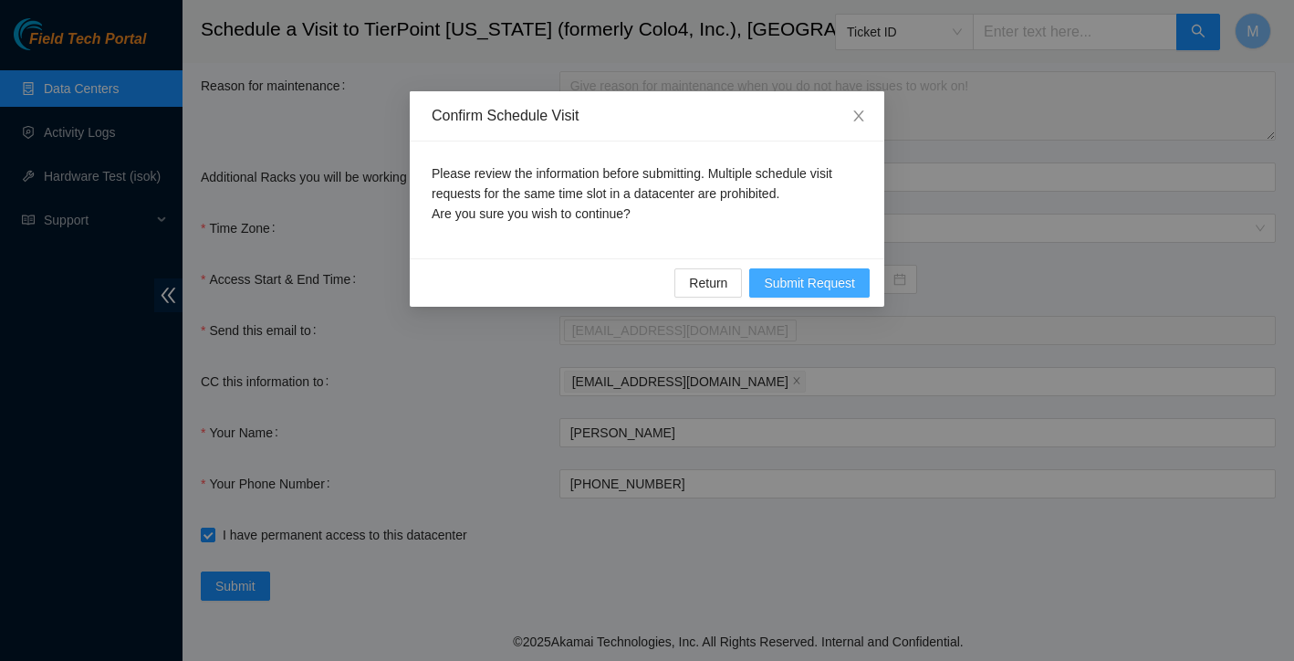
click at [825, 280] on span "Submit Request" at bounding box center [809, 283] width 91 height 20
